Goal: Task Accomplishment & Management: Use online tool/utility

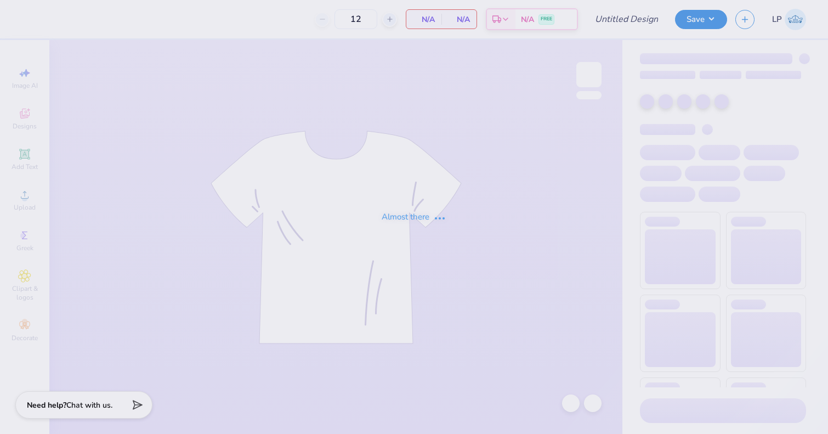
type input "Bear Sweatshirt"
type input "18"
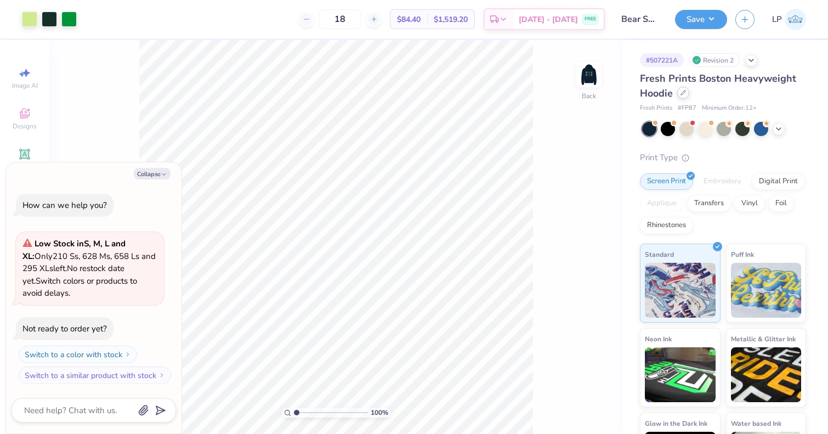
click at [682, 96] on div at bounding box center [683, 93] width 12 height 12
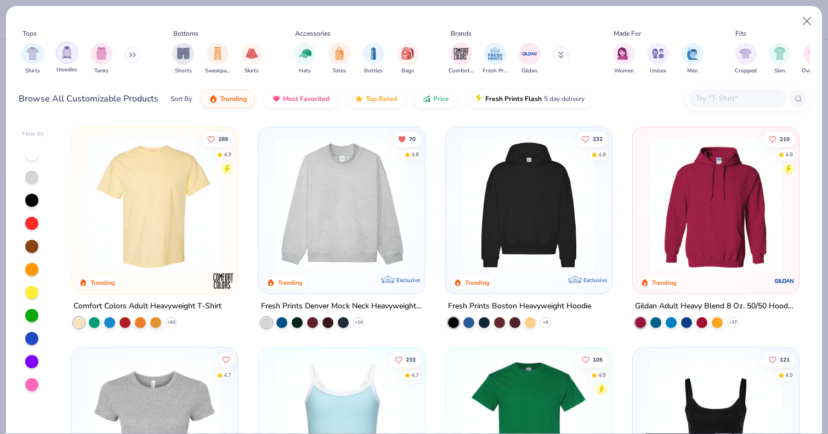
click at [66, 60] on div "filter for Hoodies" at bounding box center [67, 53] width 22 height 22
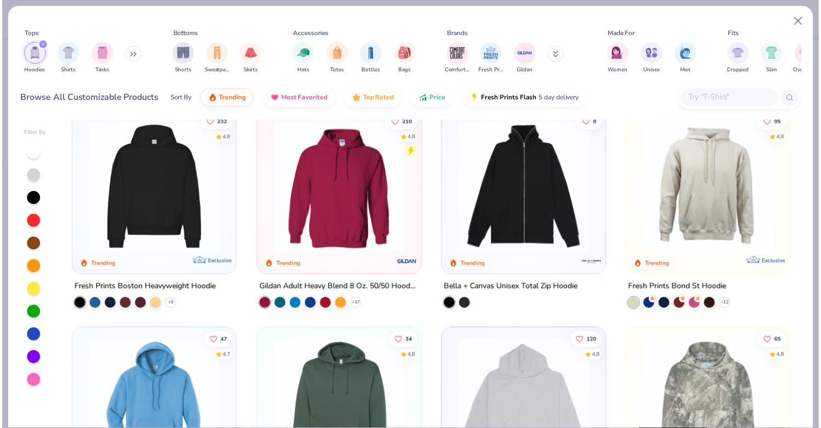
scroll to position [18, 0]
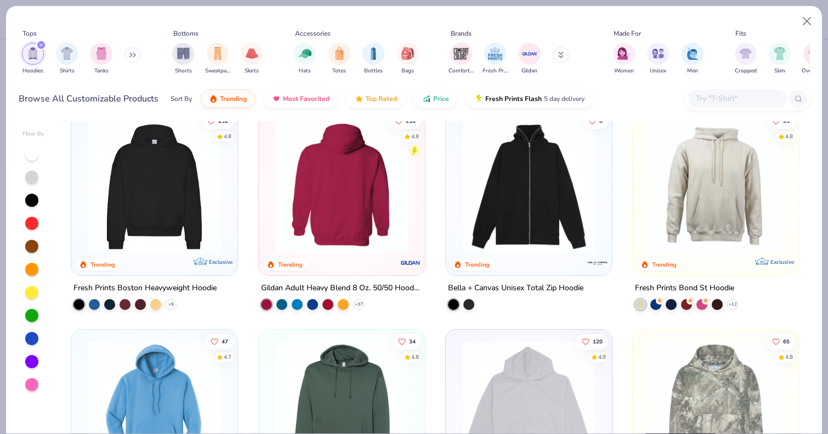
click at [393, 183] on img at bounding box center [341, 186] width 144 height 133
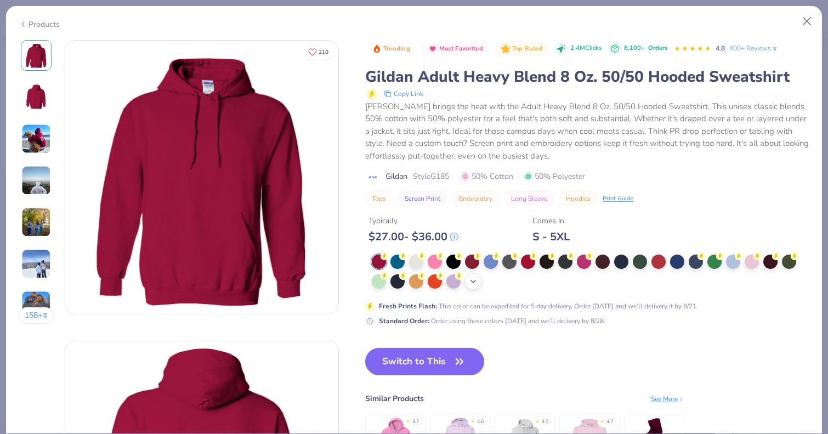
click at [477, 280] on icon at bounding box center [473, 281] width 9 height 9
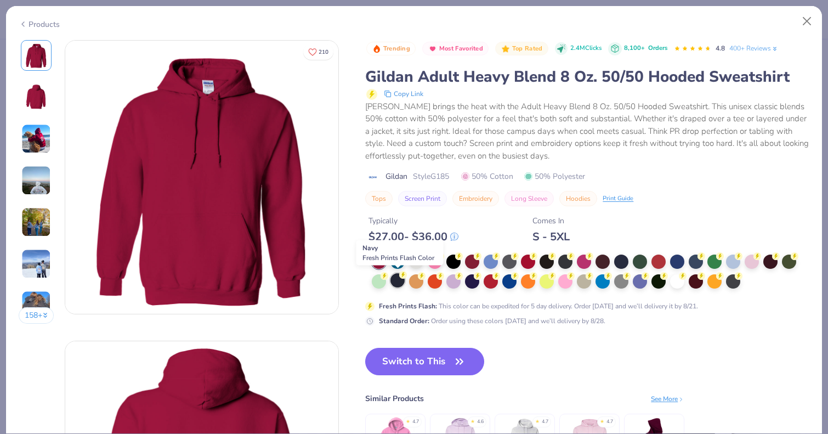
click at [396, 280] on div at bounding box center [397, 280] width 14 height 14
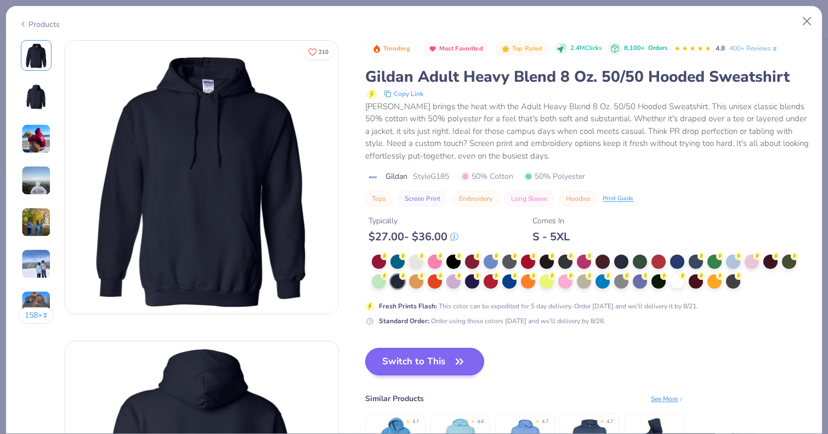
click at [392, 362] on button "Switch to This" at bounding box center [424, 361] width 119 height 27
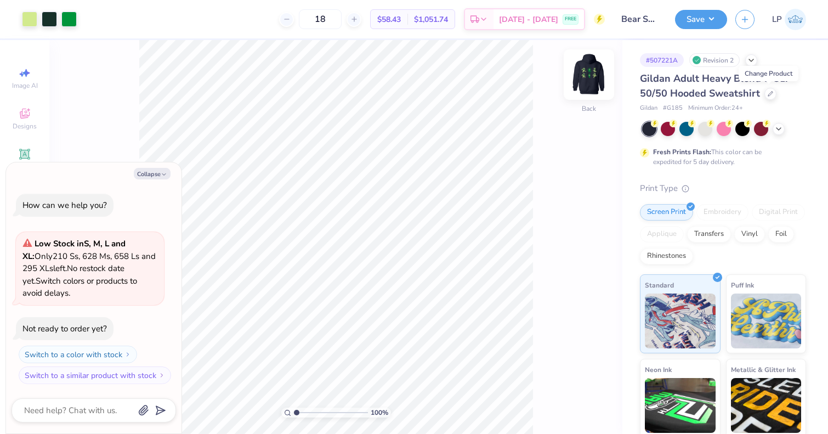
click at [595, 71] on img at bounding box center [589, 75] width 44 height 44
click at [595, 74] on img at bounding box center [589, 75] width 44 height 44
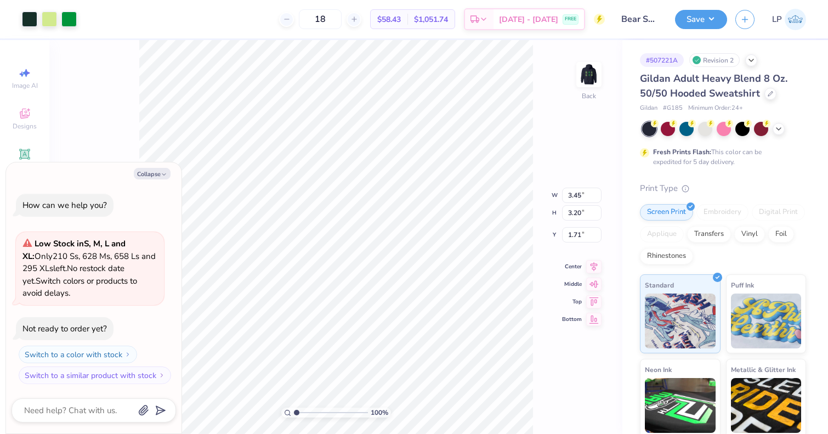
type textarea "x"
type input "3.00"
type textarea "x"
type input "3.00"
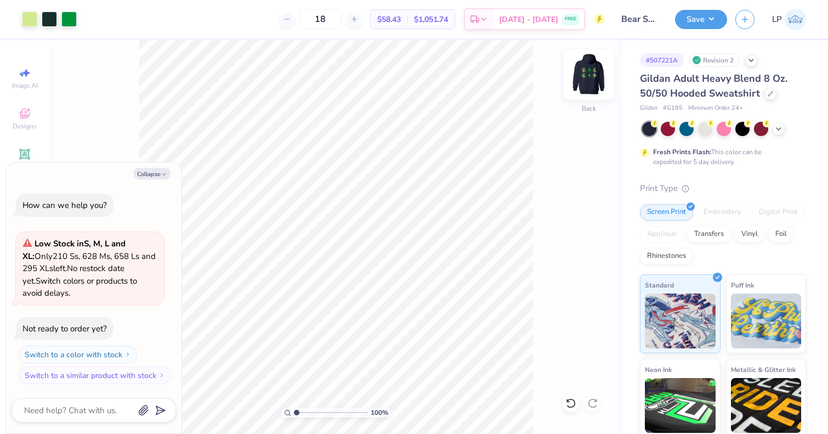
click at [587, 79] on img at bounding box center [589, 75] width 44 height 44
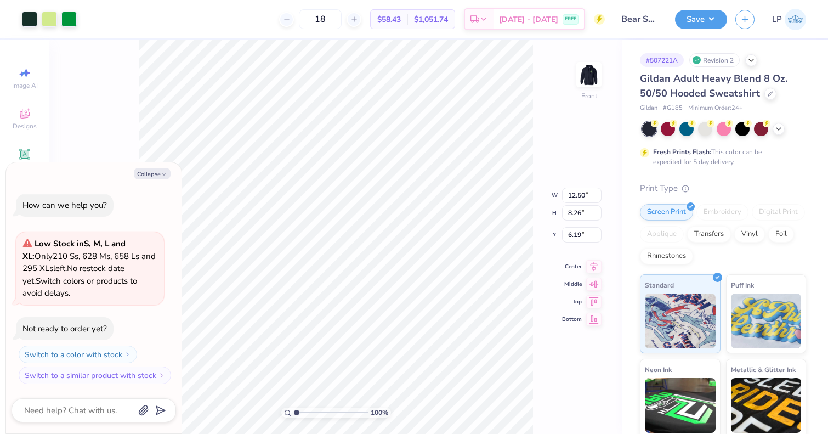
type textarea "x"
type input "6.00"
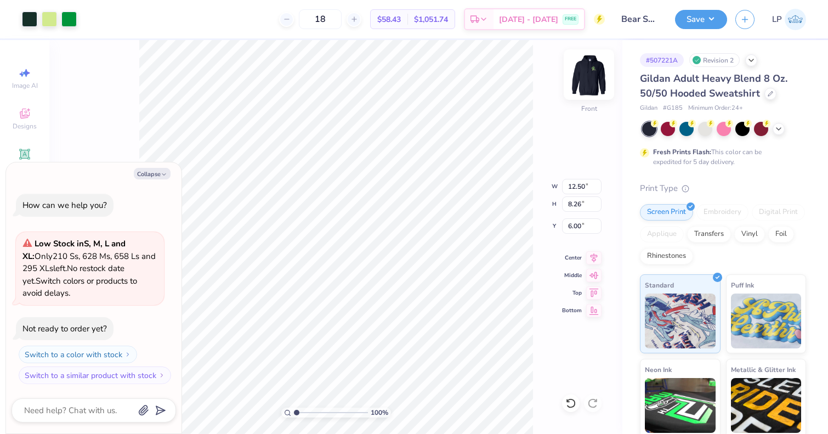
click at [585, 77] on img at bounding box center [589, 75] width 44 height 44
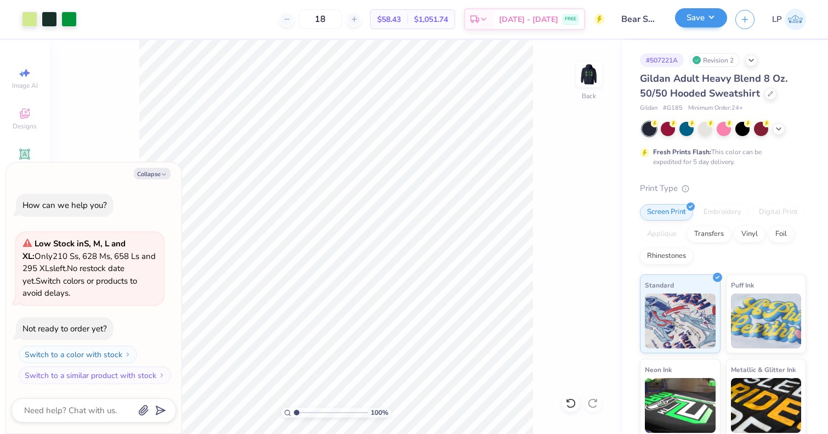
click at [704, 19] on button "Save" at bounding box center [701, 17] width 52 height 19
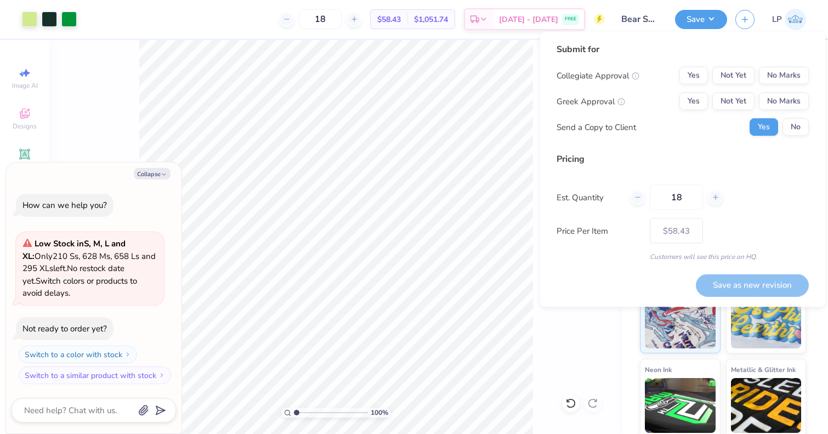
click at [796, 118] on div "Collegiate Approval Yes Not Yet No Marks Greek Approval Yes Not Yet No Marks Se…" at bounding box center [682, 101] width 252 height 69
click at [796, 123] on button "No" at bounding box center [795, 127] width 26 height 18
type textarea "x"
click at [796, 94] on button "No Marks" at bounding box center [784, 102] width 50 height 18
click at [796, 79] on button "No Marks" at bounding box center [784, 76] width 50 height 18
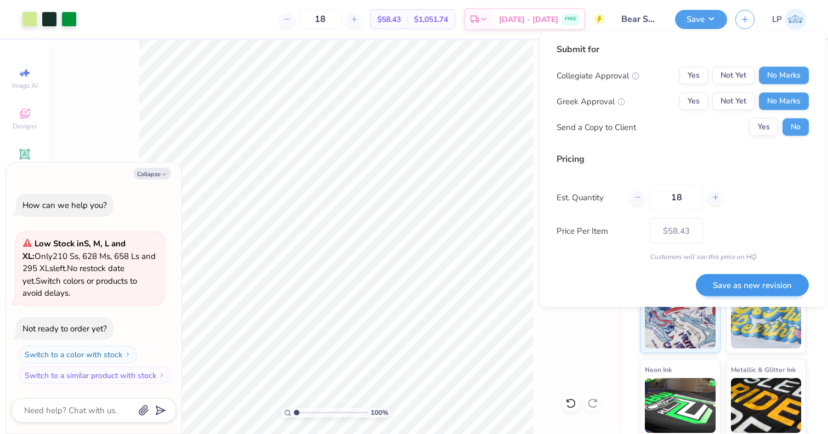
click at [734, 275] on button "Save as new revision" at bounding box center [752, 285] width 113 height 22
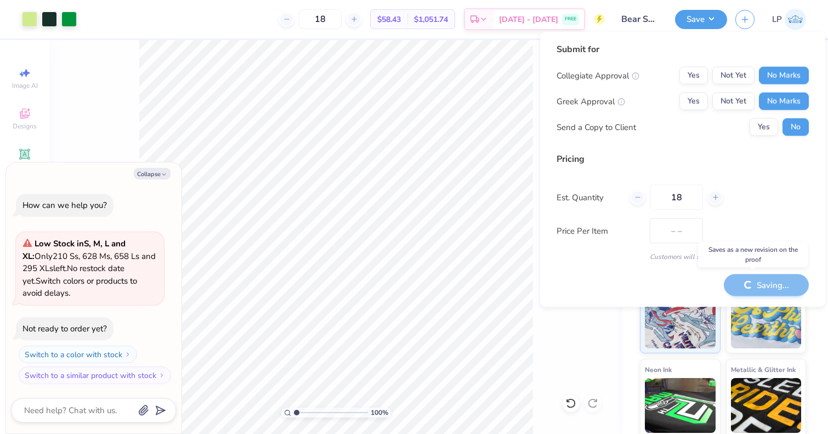
type input "$58.43"
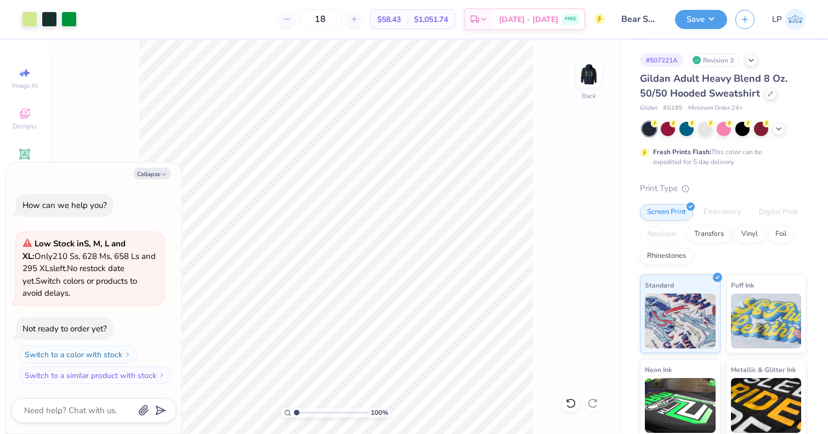
type textarea "x"
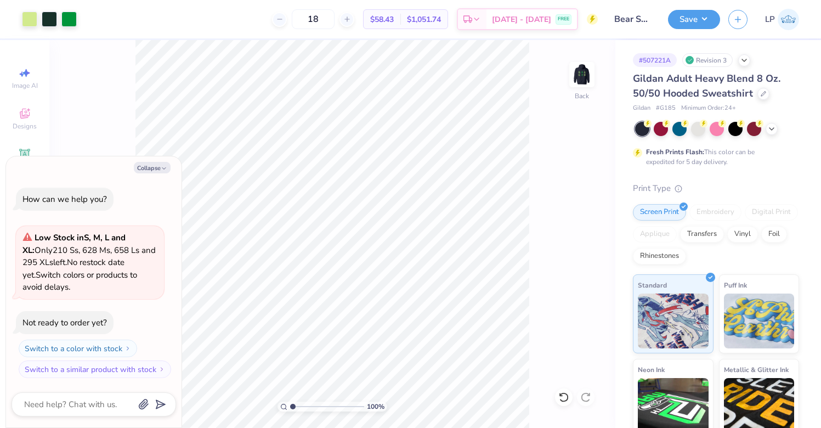
click at [253, 0] on div "18 $58.43 Per Item $1,051.74 Total Est. Delivery Aug 26 - 29 FREE" at bounding box center [341, 19] width 512 height 38
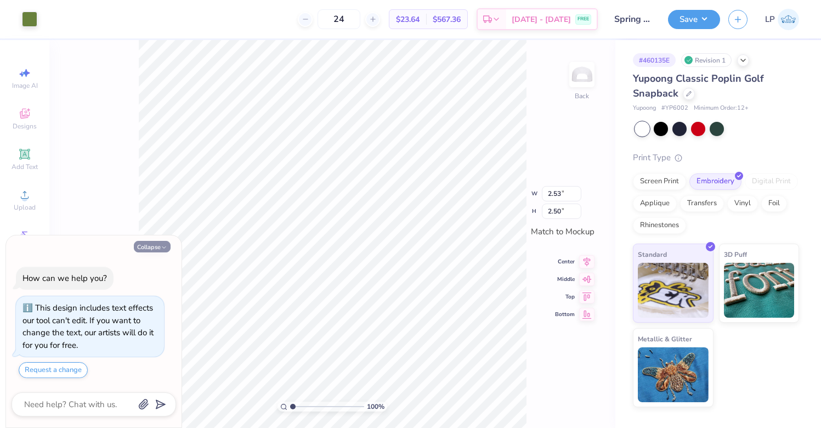
click at [161, 243] on button "Collapse" at bounding box center [152, 247] width 37 height 12
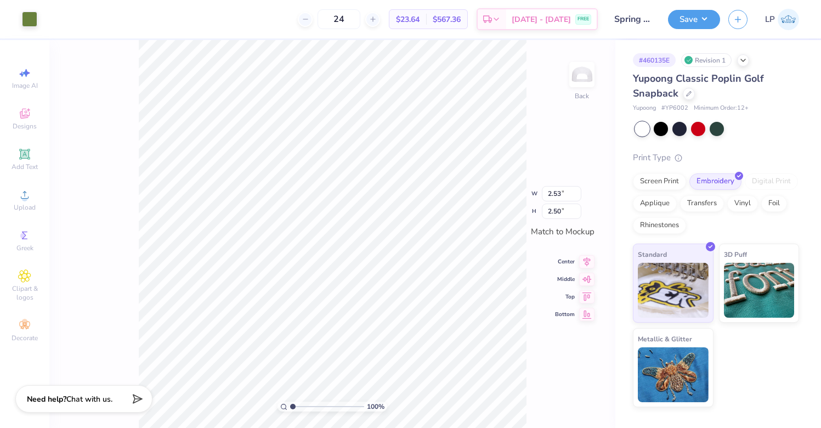
type textarea "x"
click at [691, 11] on button "Save" at bounding box center [694, 17] width 52 height 19
click at [649, 1] on div "Design Title Spring Merch items" at bounding box center [633, 19] width 54 height 38
click at [675, 106] on span "# YP6002" at bounding box center [674, 108] width 27 height 9
